Goal: Task Accomplishment & Management: Use online tool/utility

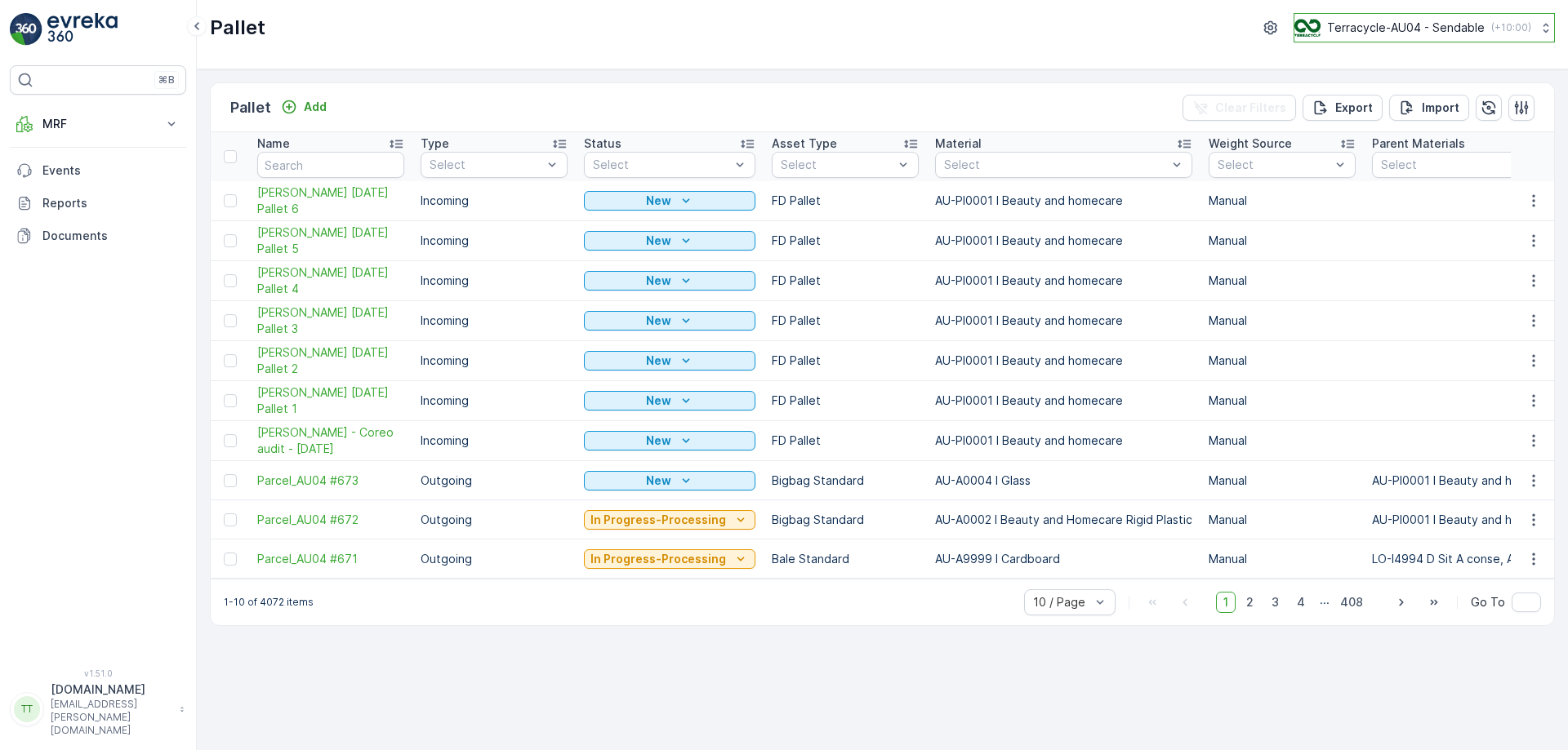
click at [1454, 25] on p "Terracycle-AU04 - Sendable" at bounding box center [1406, 27] width 157 height 16
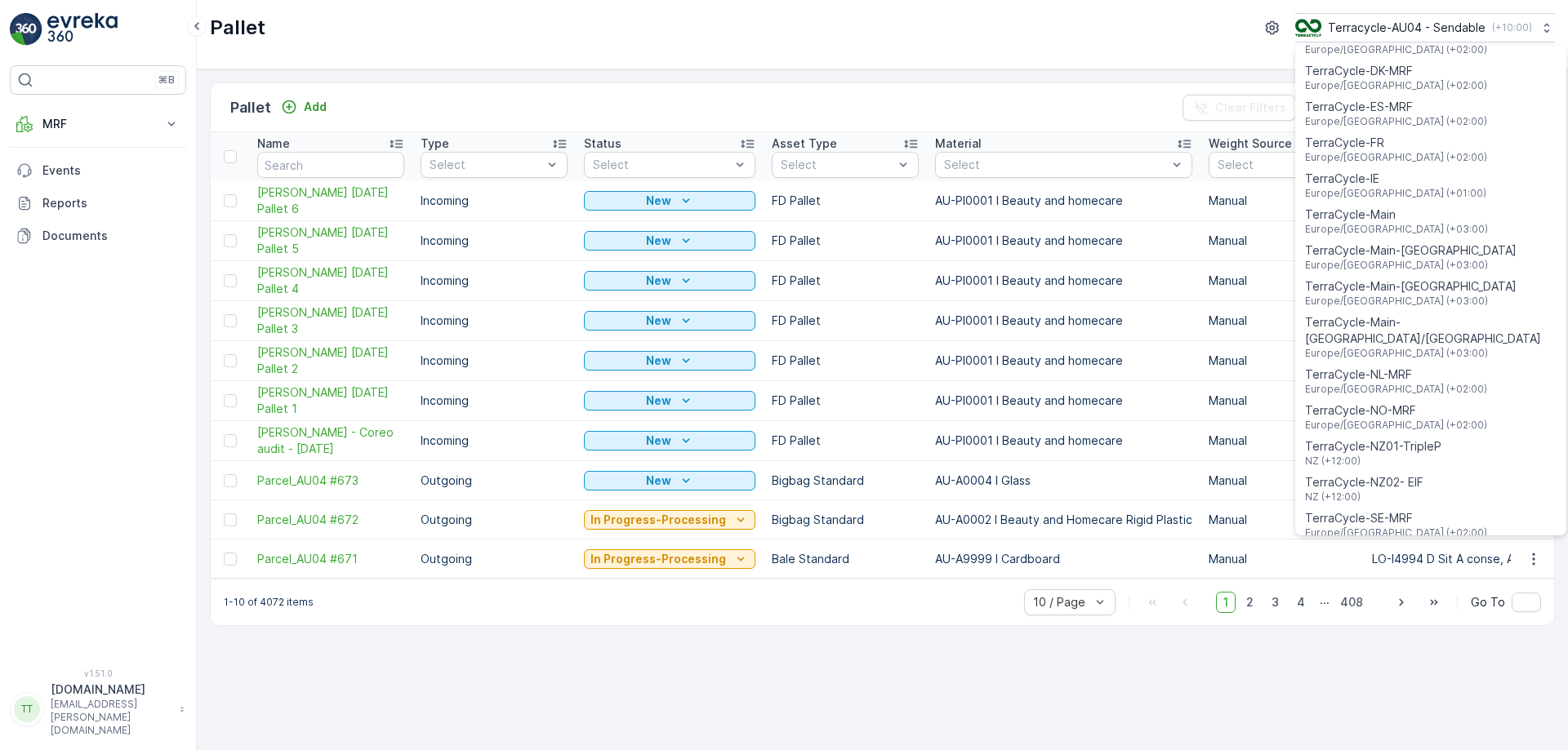
scroll to position [461, 0]
click at [1409, 437] on span "TerraCycle-NZ01-TripleP" at bounding box center [1373, 445] width 136 height 16
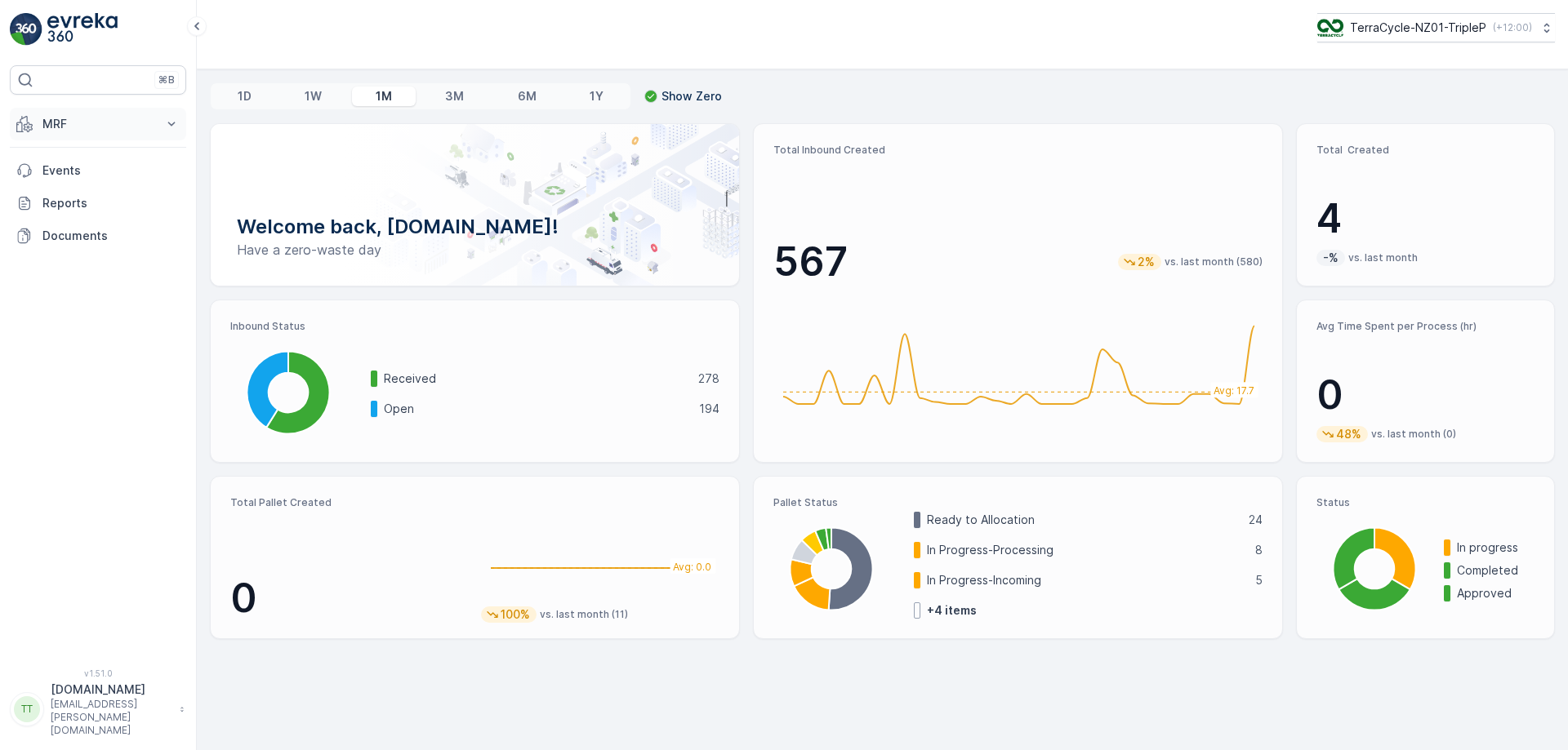
click at [136, 131] on p "MRF" at bounding box center [98, 124] width 111 height 16
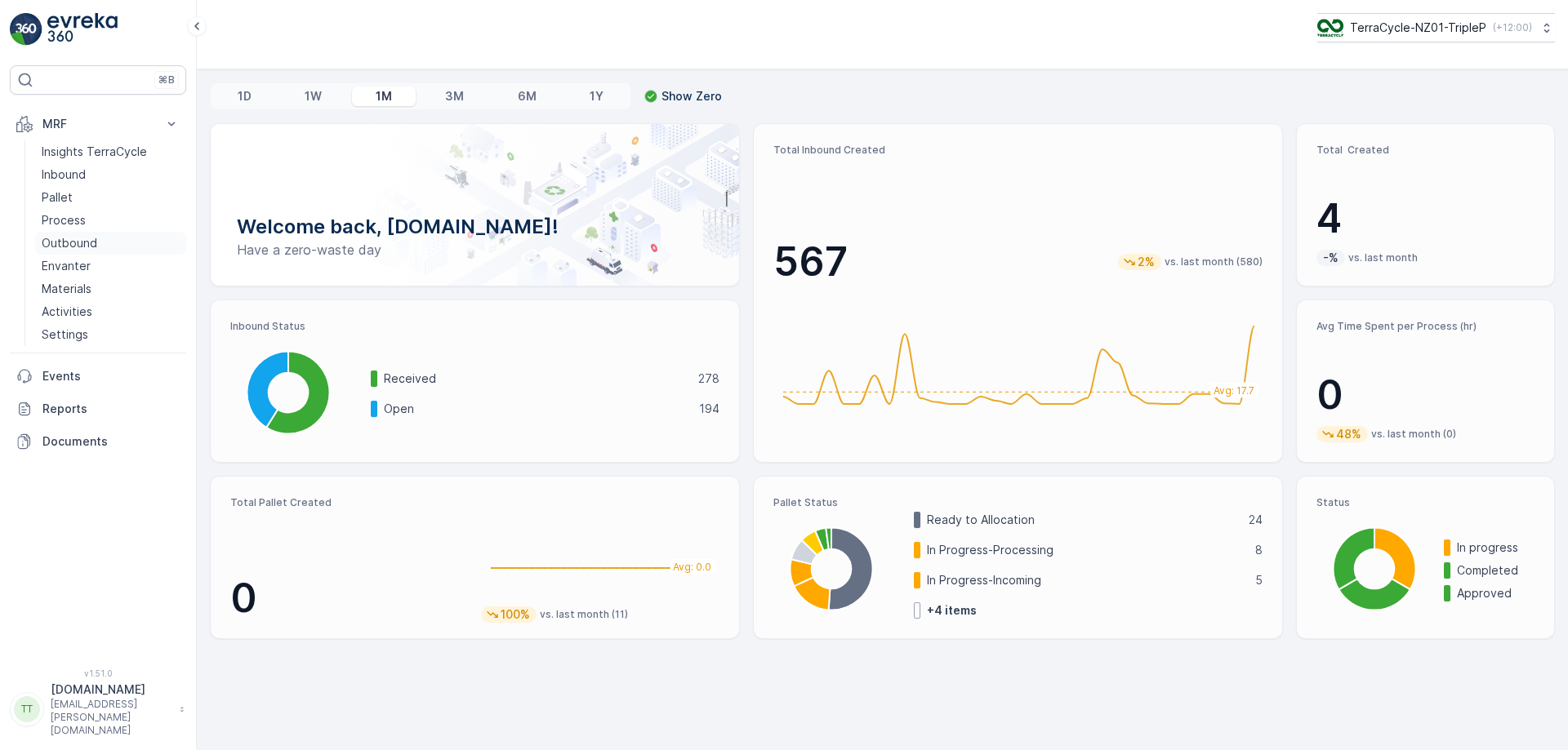
click at [99, 241] on link "Outbound" at bounding box center [110, 243] width 152 height 23
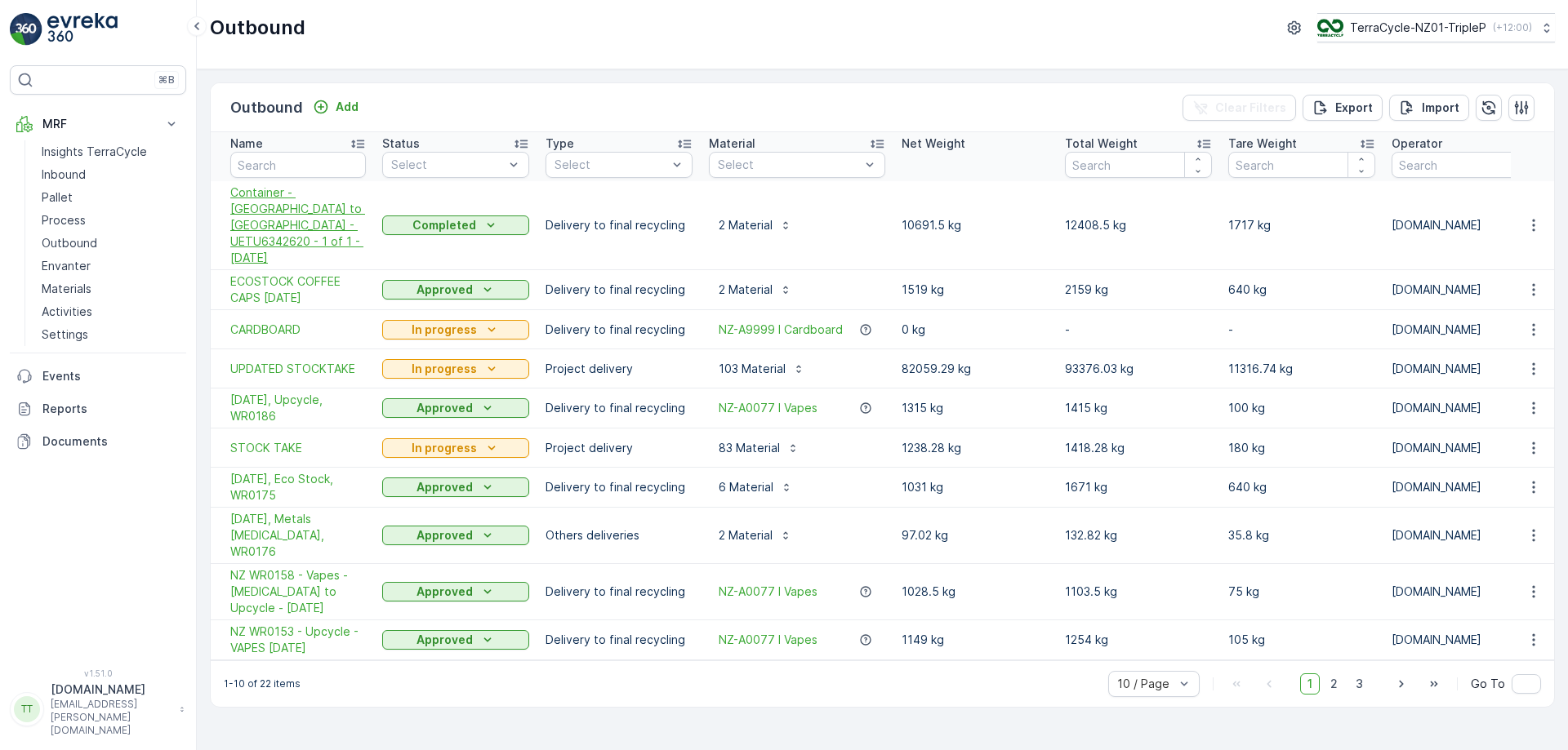
click at [292, 208] on span "Container - [GEOGRAPHIC_DATA] to [GEOGRAPHIC_DATA] - UETU6342620 - 1 of 1 - [DA…" at bounding box center [298, 225] width 135 height 82
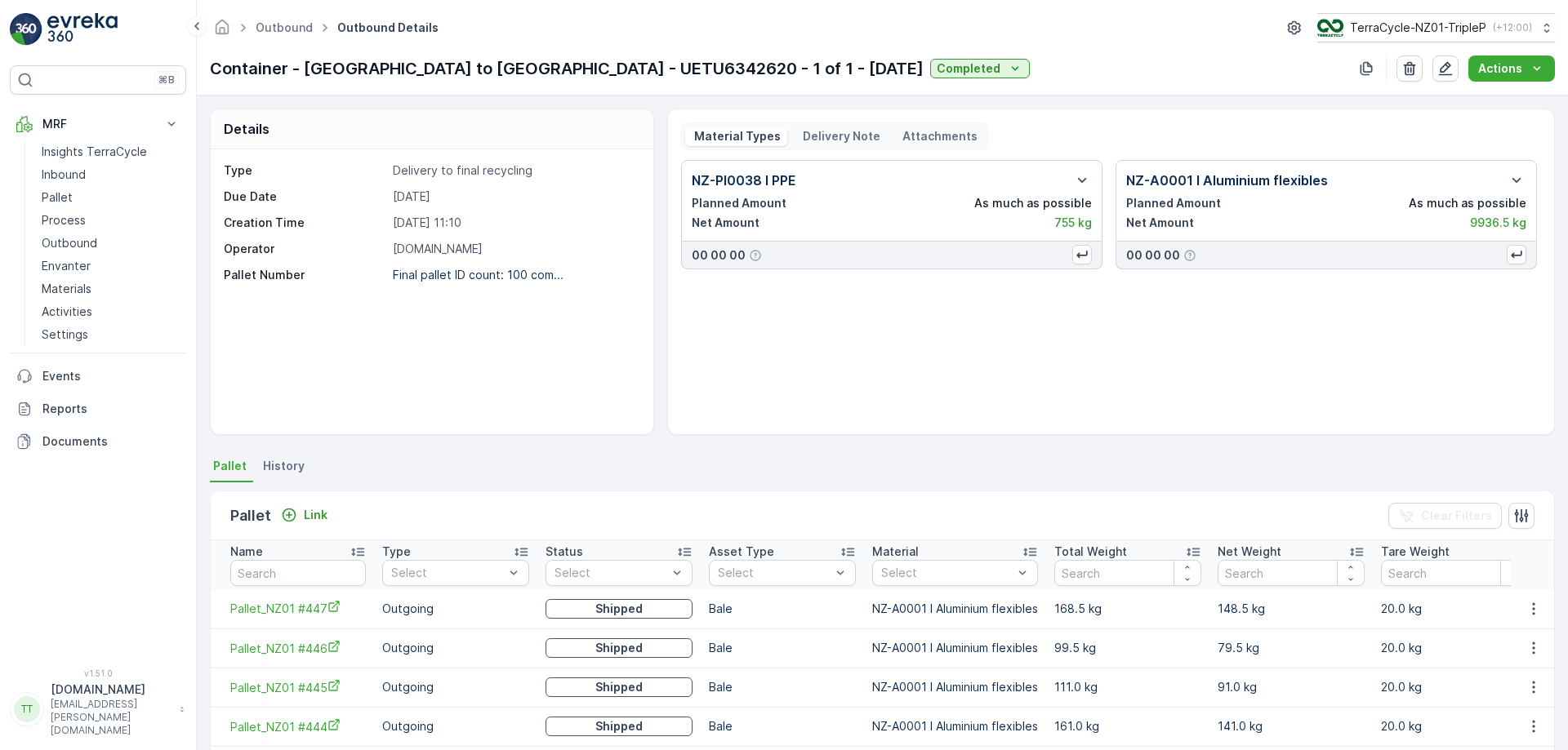
click at [598, 370] on div "Type Delivery to final recycling Due Date [DATE] Creation Time [DATE] 11:10 Ope…" at bounding box center [432, 292] width 443 height 285
click at [1162, 179] on p "NZ-A0001 I Aluminium flexibles" at bounding box center [1227, 181] width 202 height 19
copy div "NZ-A0001 I Aluminium flexibles"
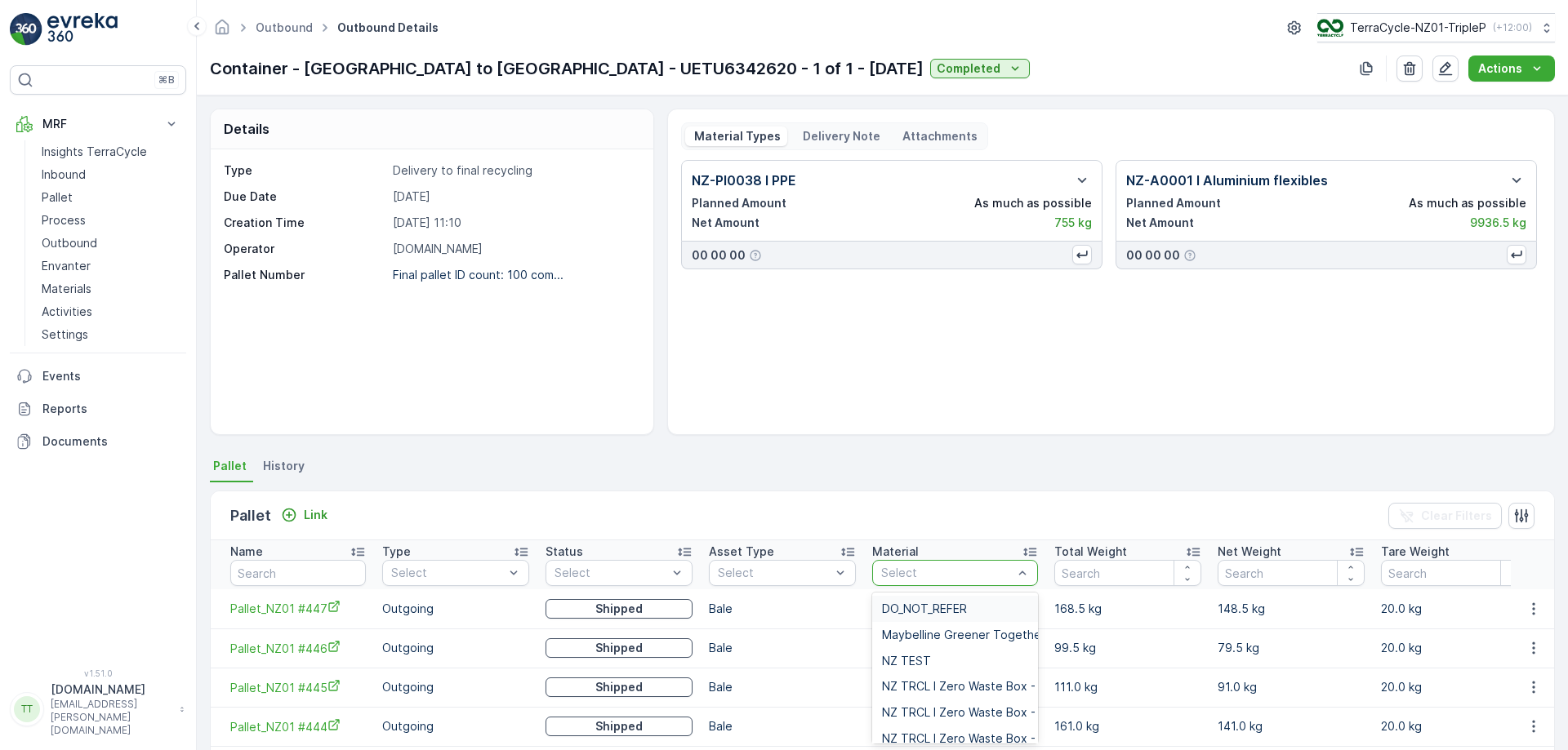
type input "NZ-A0001 I Aluminium flexibles"
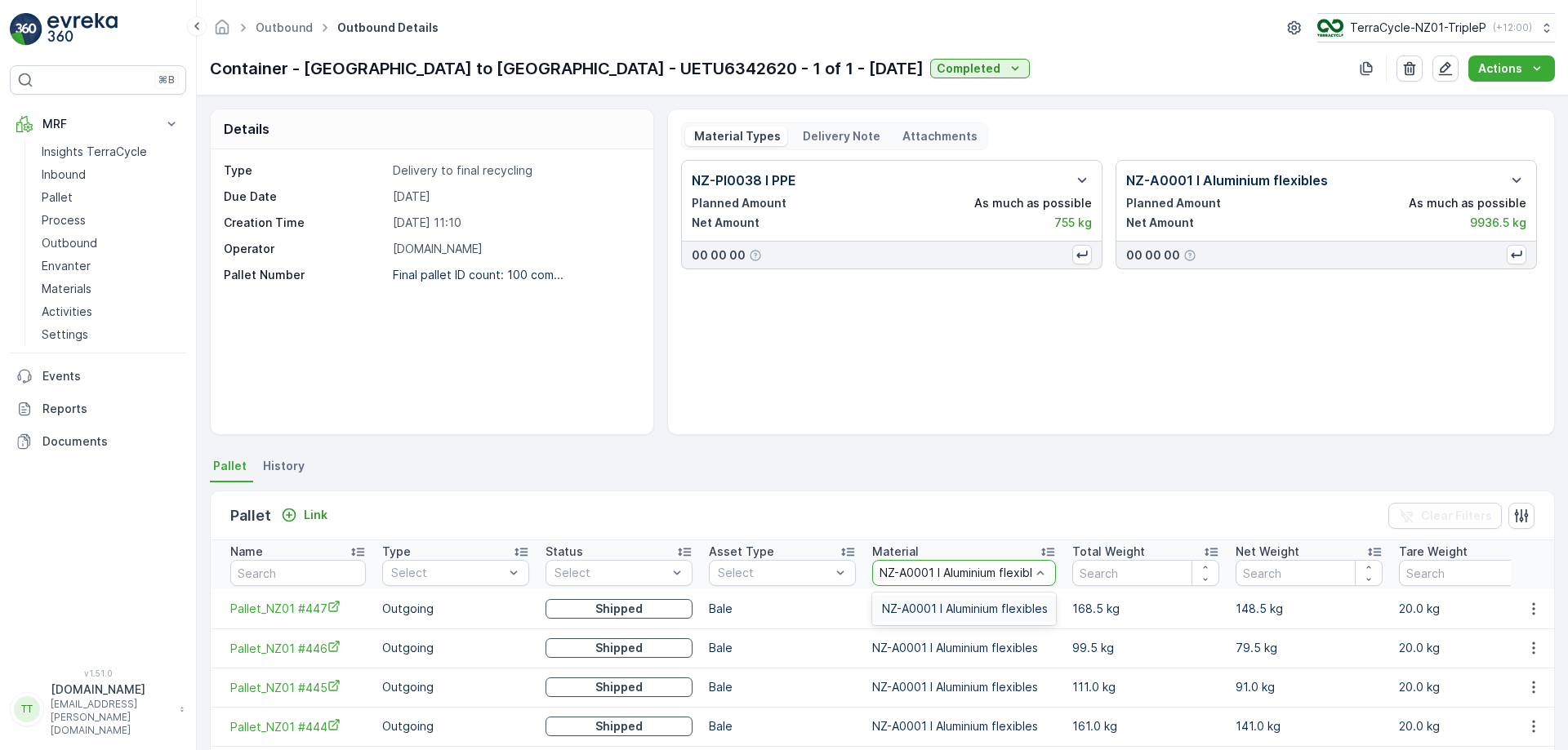
scroll to position [0, 14]
click at [951, 607] on span "NZ-A0001 I Aluminium flexibles" at bounding box center [966, 609] width 166 height 14
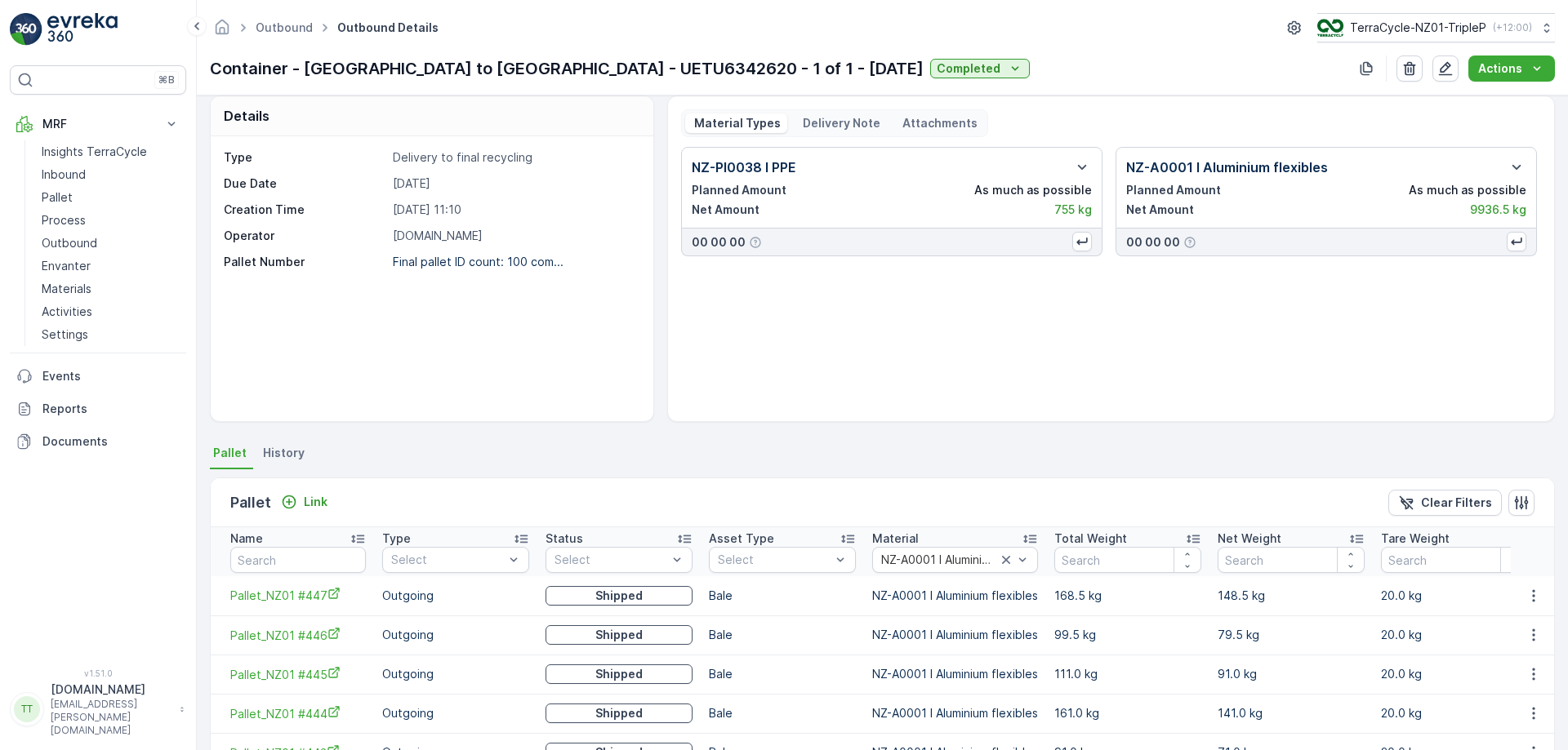
scroll to position [12, 0]
drag, startPoint x: 690, startPoint y: 166, endPoint x: 811, endPoint y: 178, distance: 121.6
click at [811, 178] on div "NZ-PI0038 I PPE" at bounding box center [892, 169] width 401 height 19
copy p "NZ-PI0038 I PPE"
type input "NZ-PI0038 I PPE"
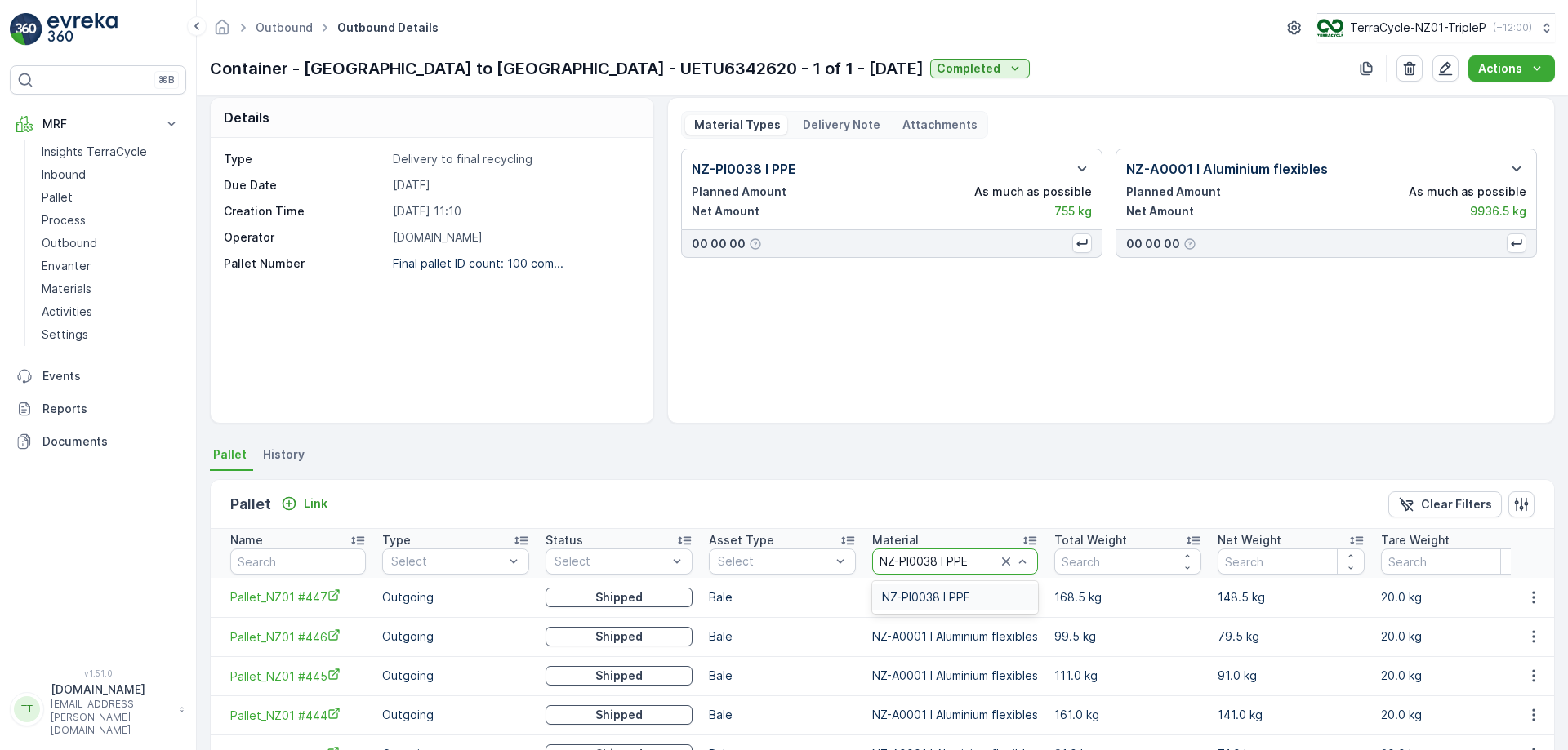
click at [933, 593] on span "NZ-PI0038 I PPE" at bounding box center [926, 598] width 88 height 14
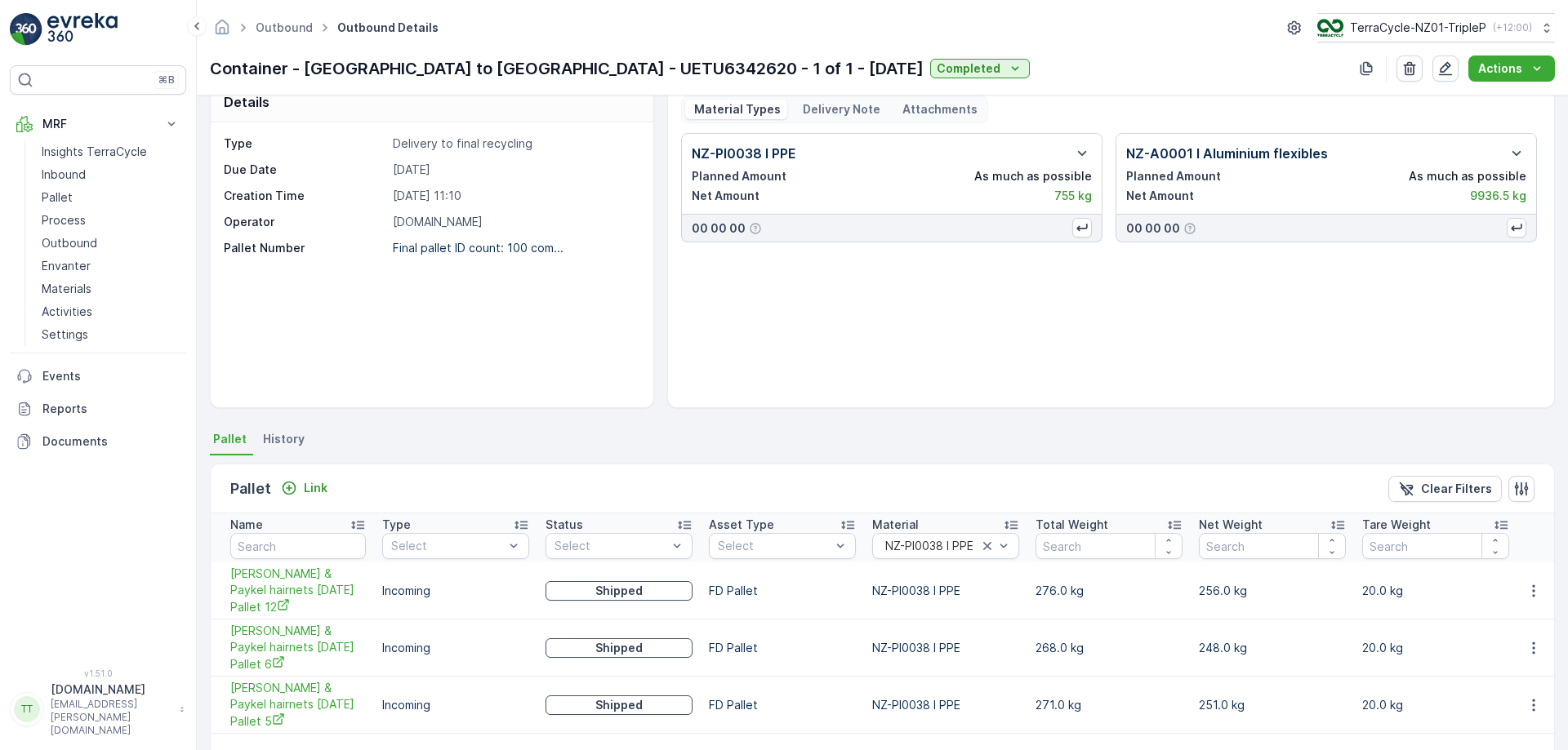
scroll to position [29, 0]
